Goal: Task Accomplishment & Management: Use online tool/utility

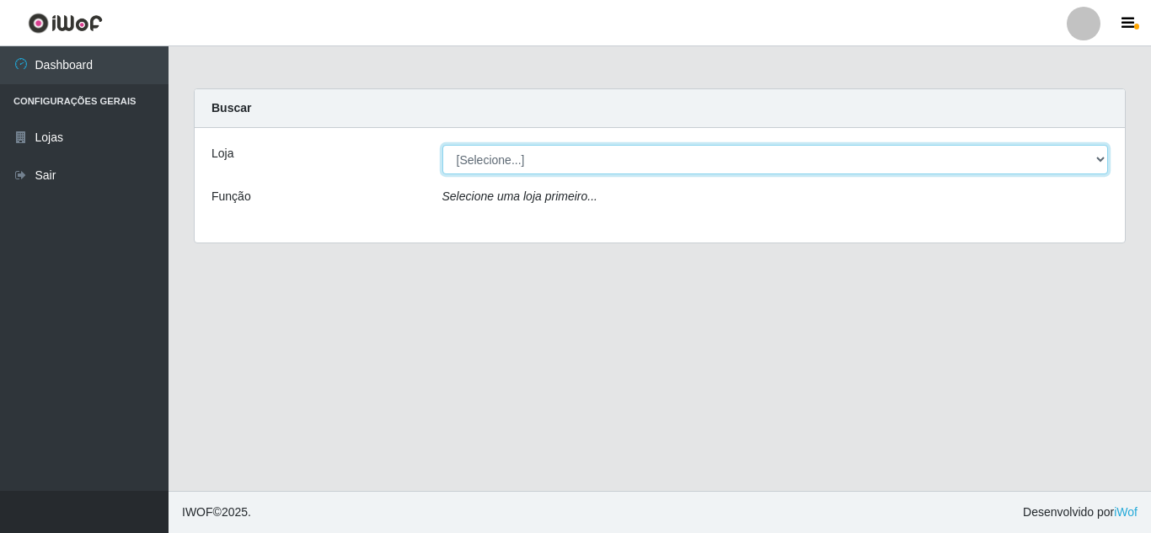
click at [1097, 157] on select "[Selecione...] Rede Compras Supermercados - LOJA 5" at bounding box center [775, 159] width 666 height 29
select select "397"
click at [442, 145] on select "[Selecione...] Rede Compras Supermercados - LOJA 5" at bounding box center [775, 159] width 666 height 29
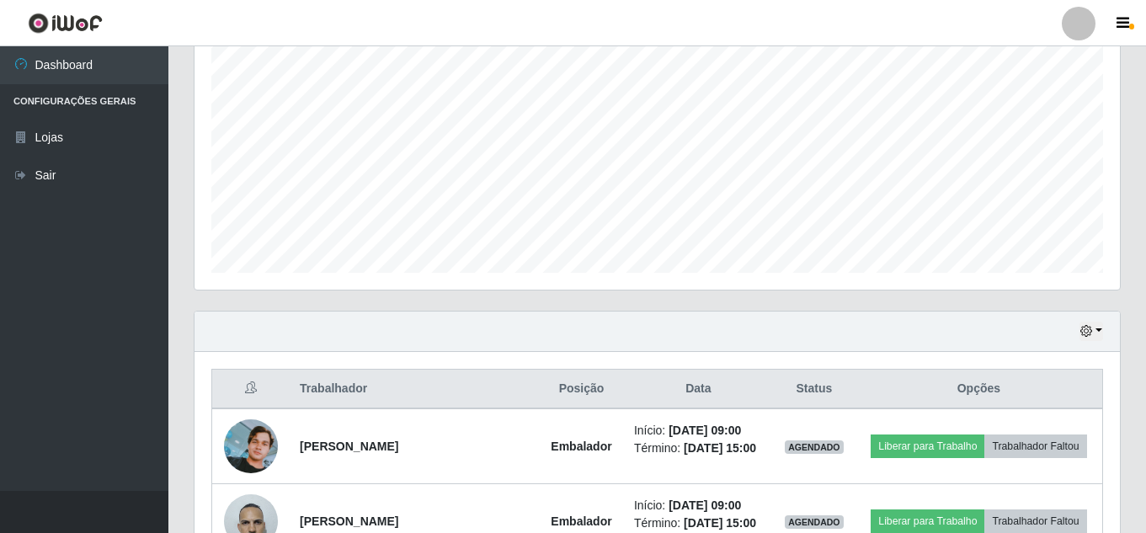
scroll to position [505, 0]
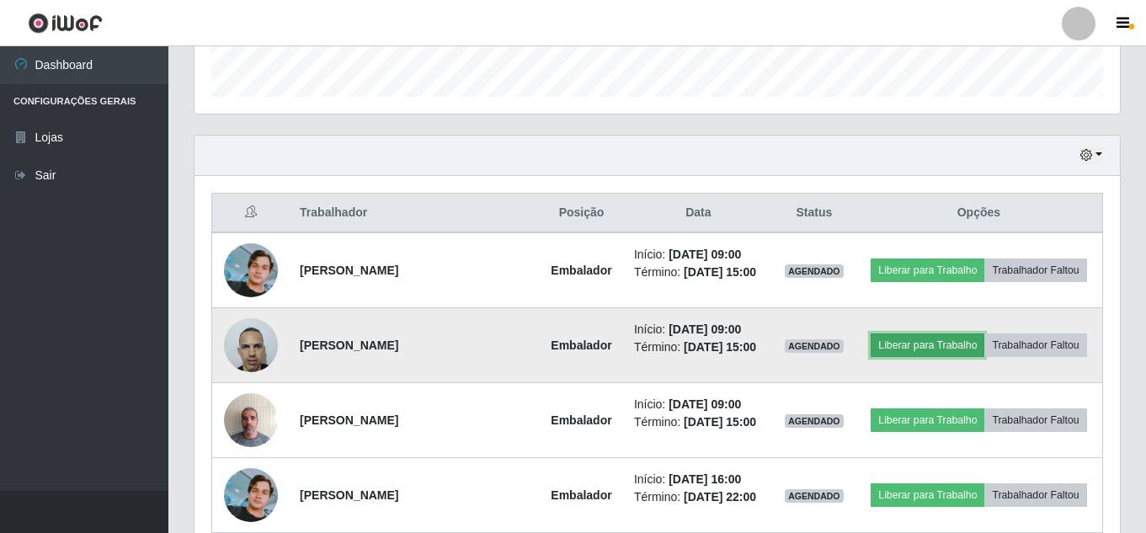
click at [931, 347] on button "Liberar para Trabalho" at bounding box center [928, 346] width 114 height 24
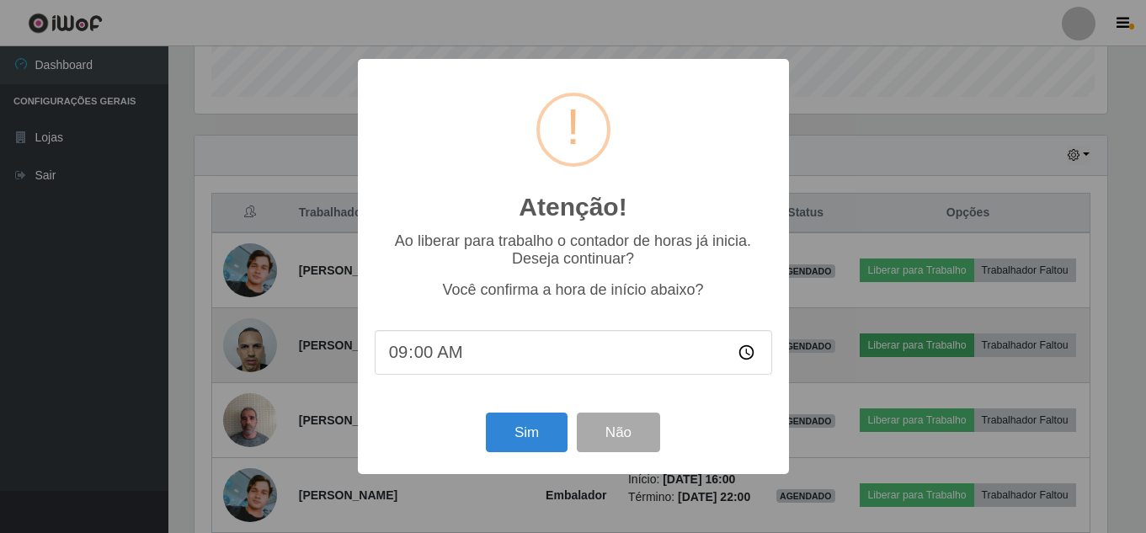
scroll to position [350, 917]
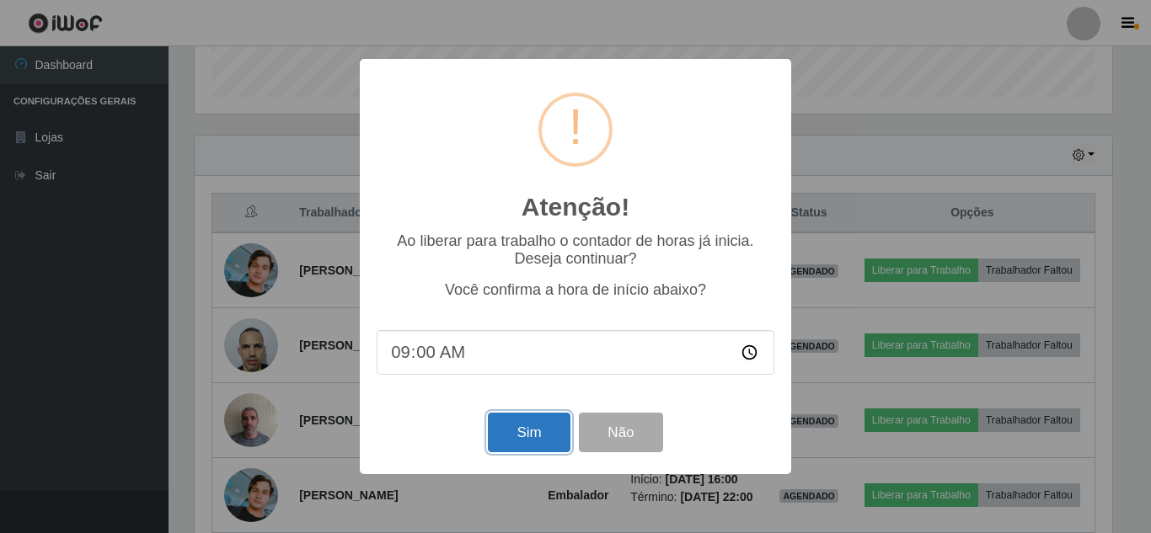
click at [518, 437] on button "Sim" at bounding box center [529, 433] width 82 height 40
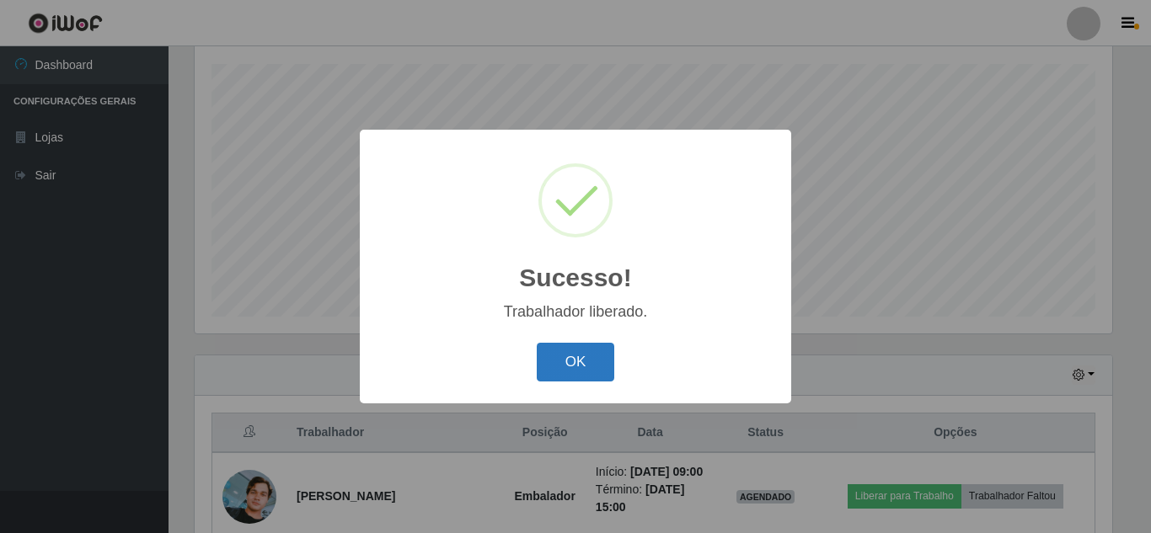
click at [587, 366] on button "OK" at bounding box center [576, 363] width 78 height 40
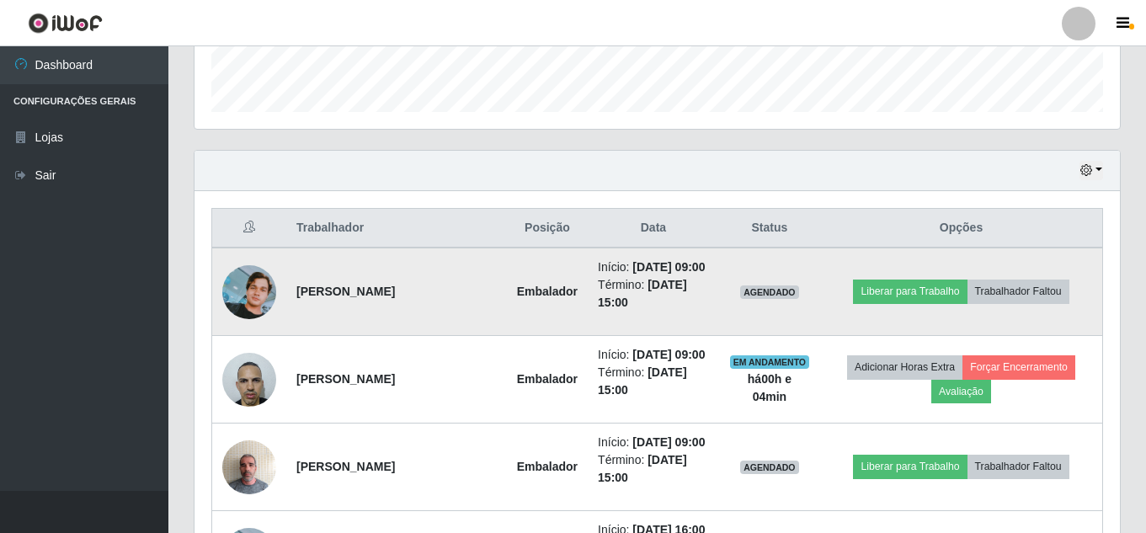
scroll to position [538, 0]
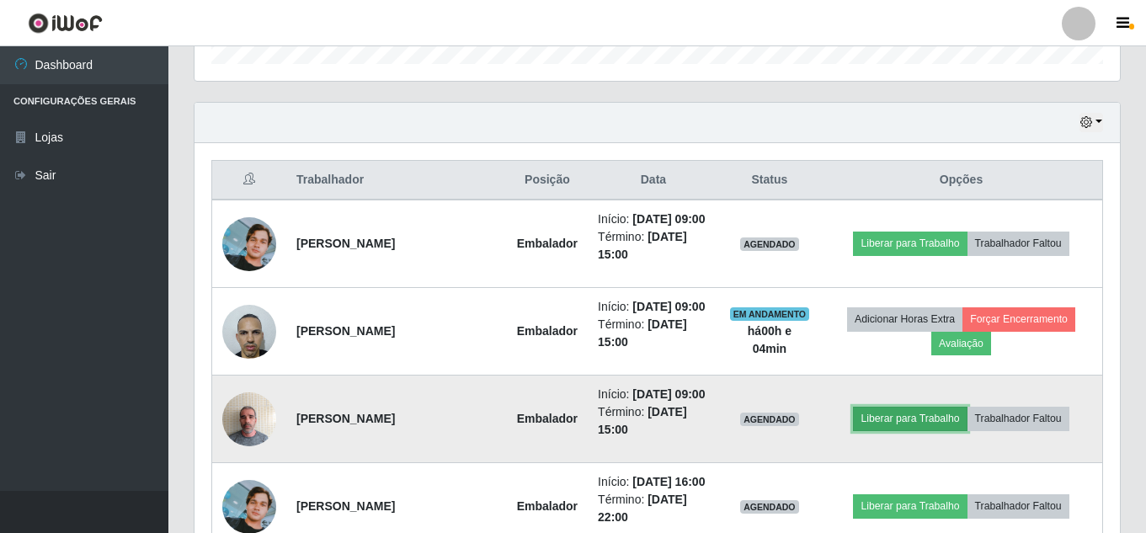
click at [908, 425] on button "Liberar para Trabalho" at bounding box center [910, 419] width 114 height 24
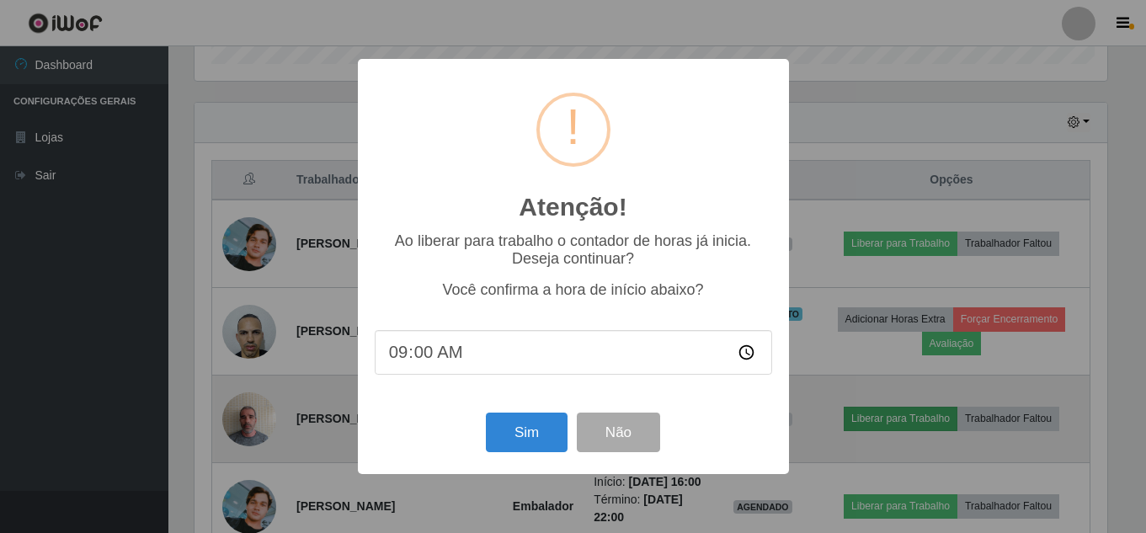
scroll to position [350, 917]
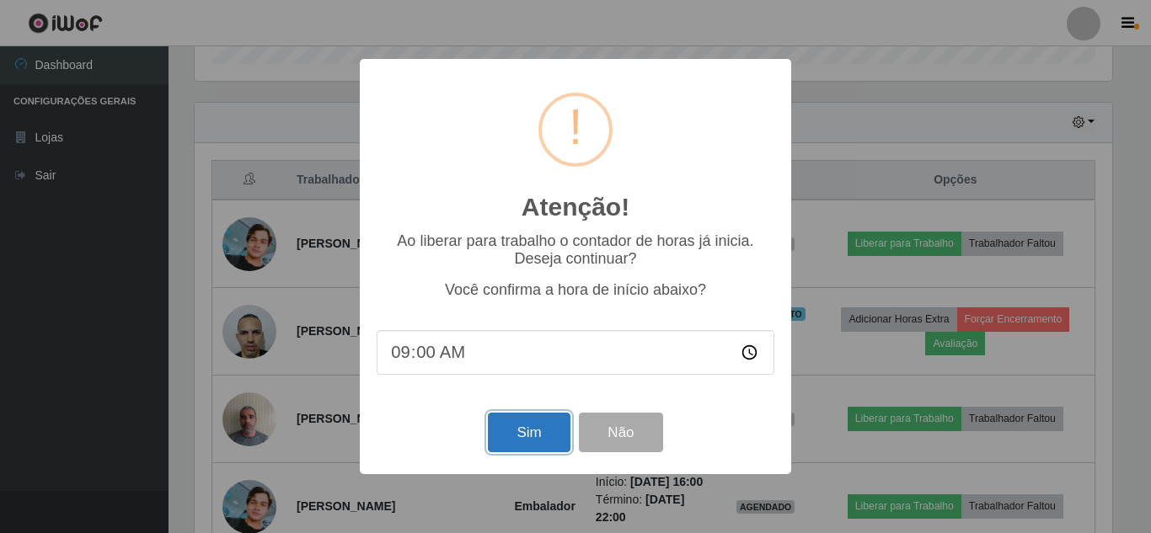
click at [556, 430] on button "Sim" at bounding box center [529, 433] width 82 height 40
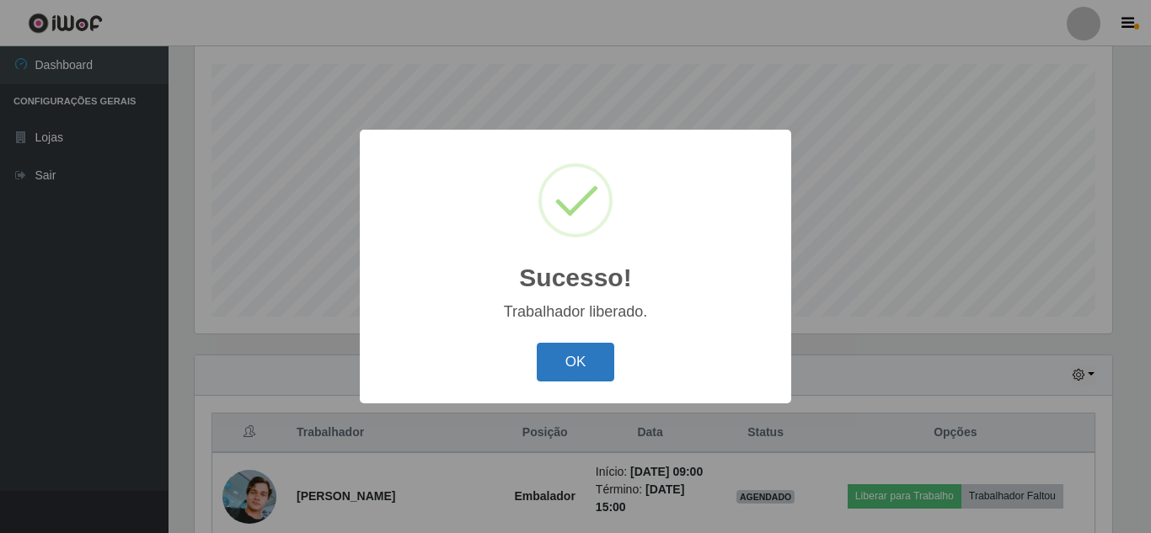
click at [576, 366] on button "OK" at bounding box center [576, 363] width 78 height 40
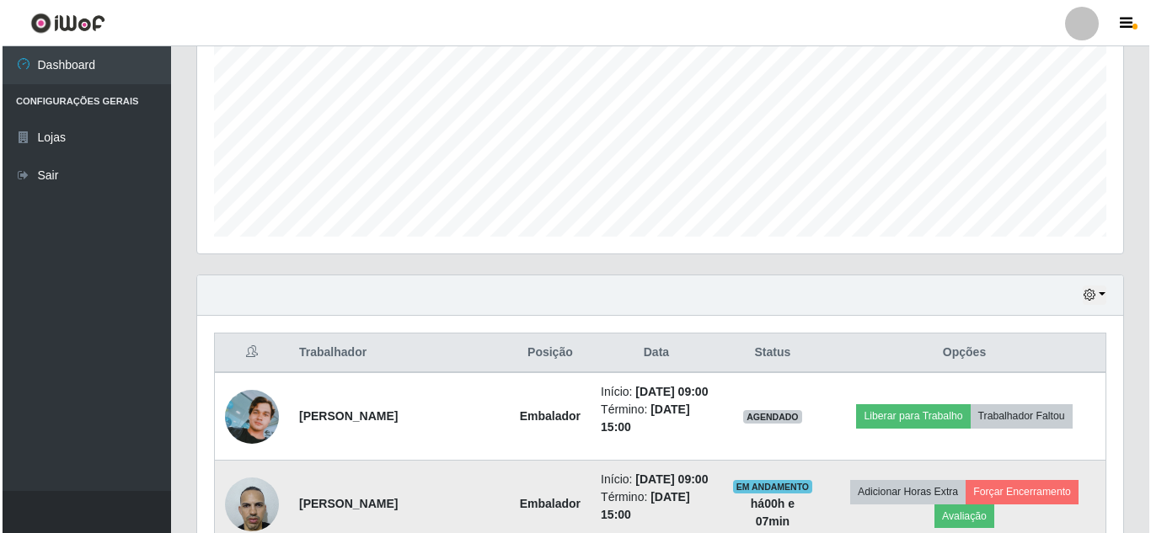
scroll to position [370, 0]
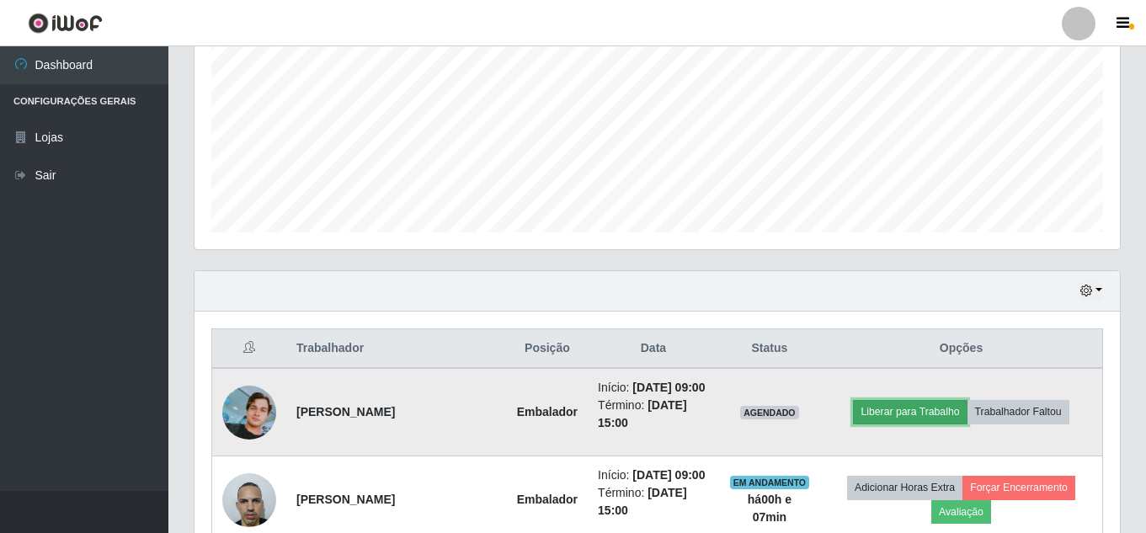
click at [905, 405] on button "Liberar para Trabalho" at bounding box center [910, 412] width 114 height 24
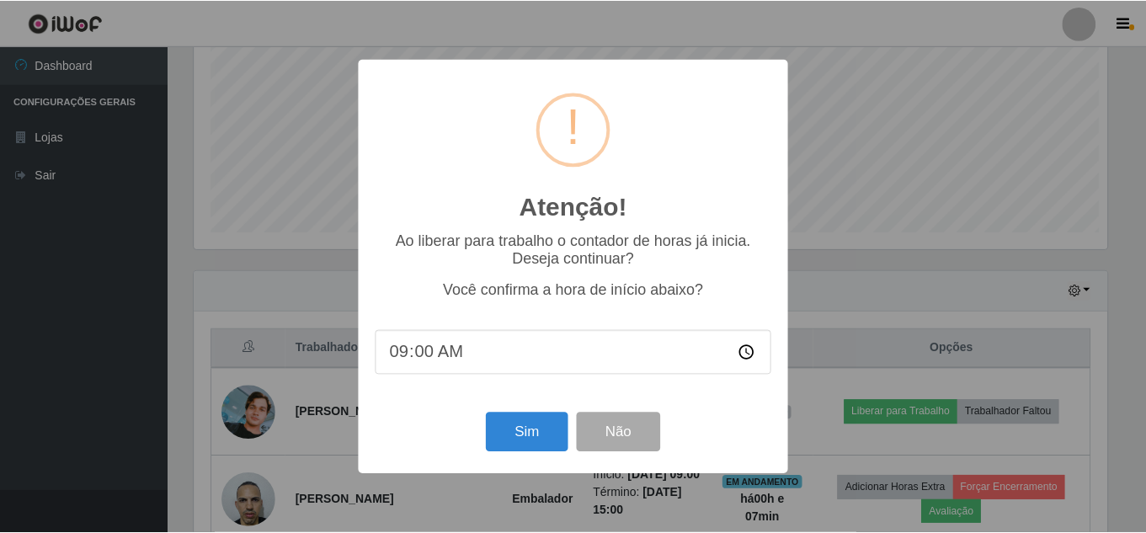
scroll to position [350, 917]
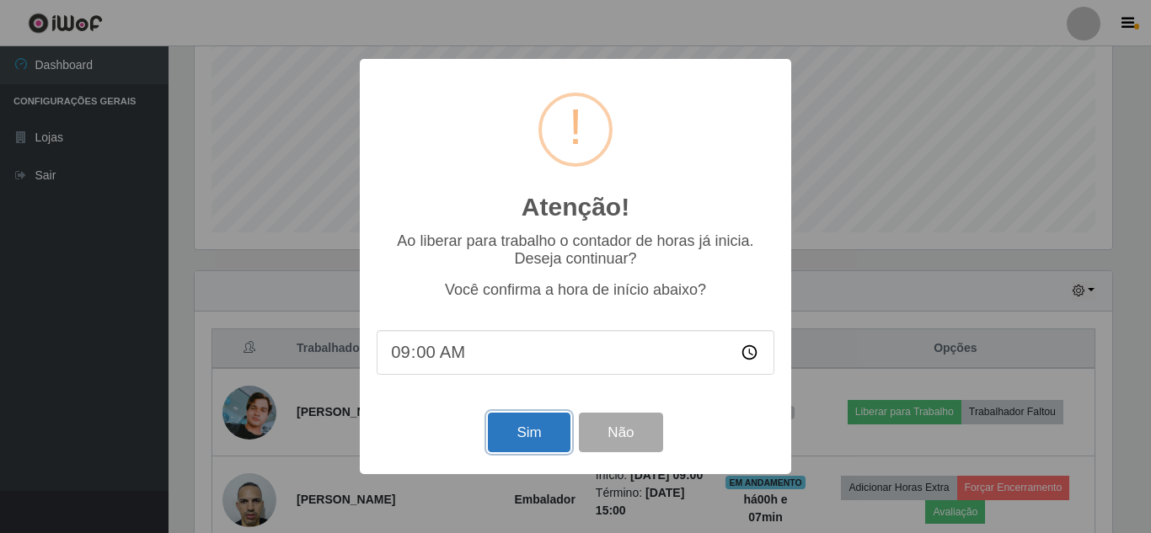
click at [540, 439] on button "Sim" at bounding box center [529, 433] width 82 height 40
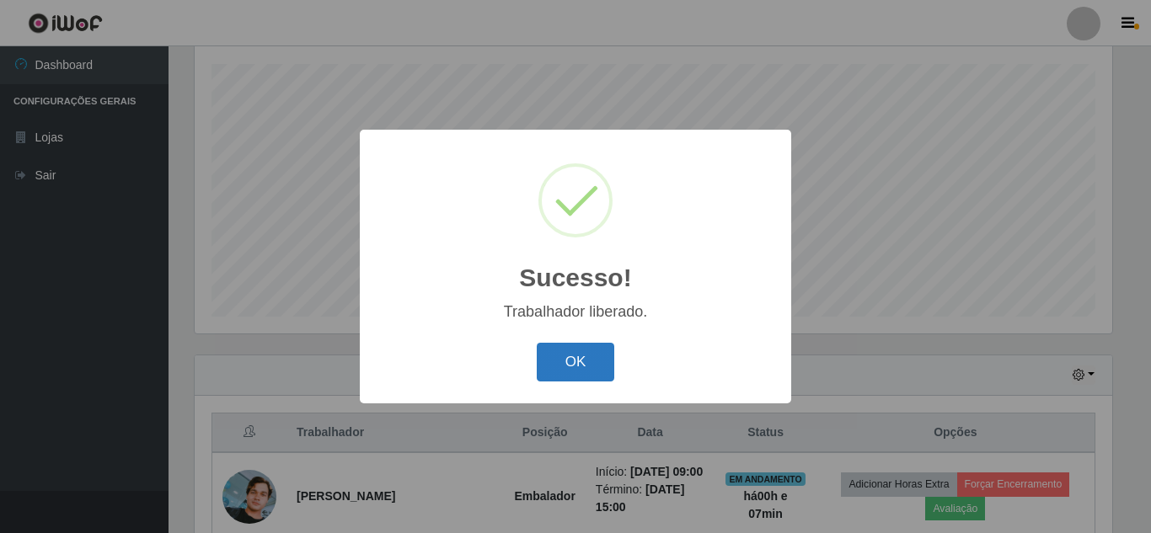
click at [569, 355] on button "OK" at bounding box center [576, 363] width 78 height 40
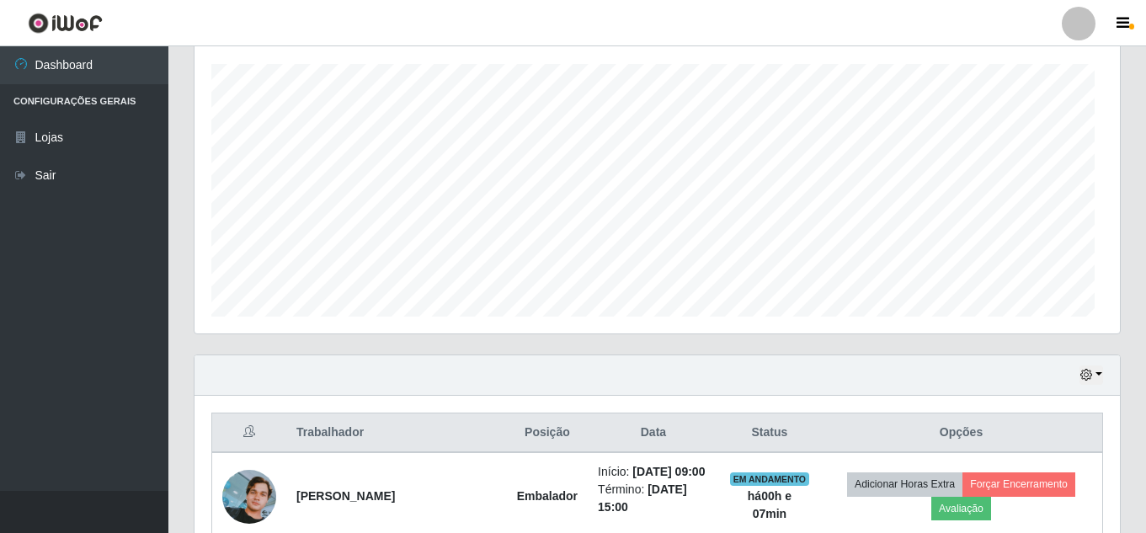
scroll to position [350, 926]
